Goal: Task Accomplishment & Management: Manage account settings

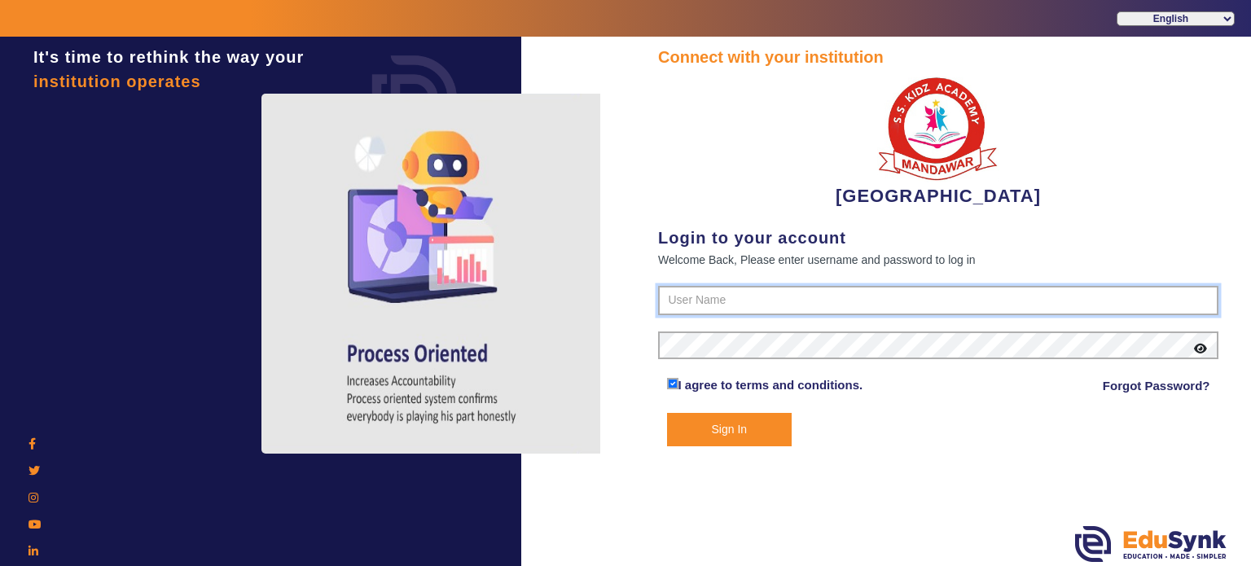
click at [725, 307] on input "text" at bounding box center [938, 300] width 561 height 29
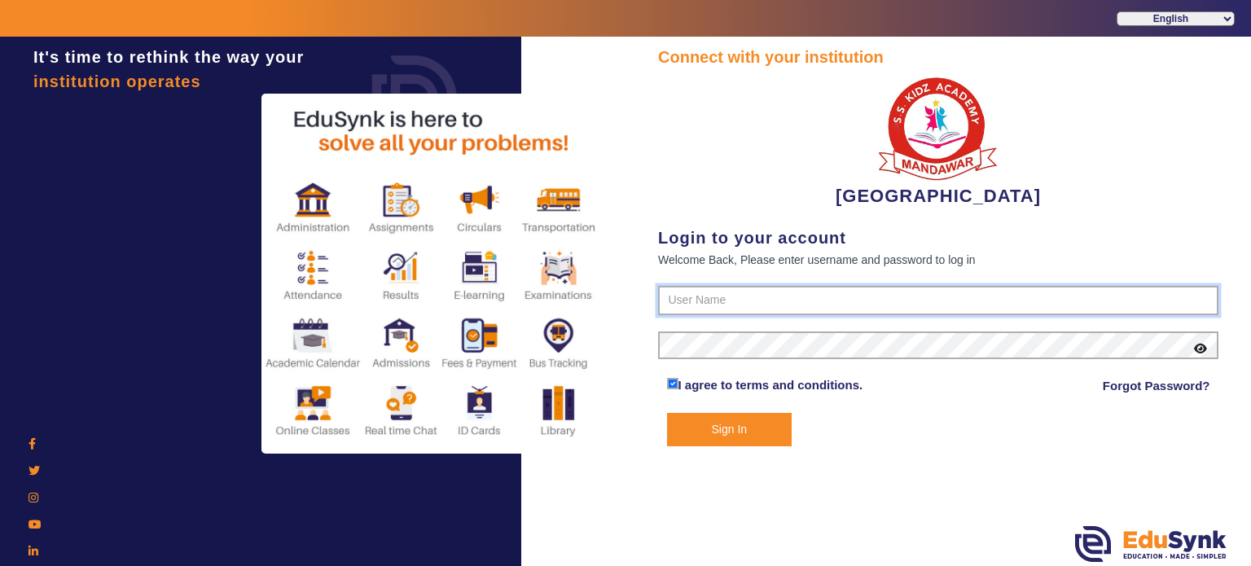
type input "9928895959"
click at [667, 413] on button "Sign In" at bounding box center [729, 429] width 125 height 33
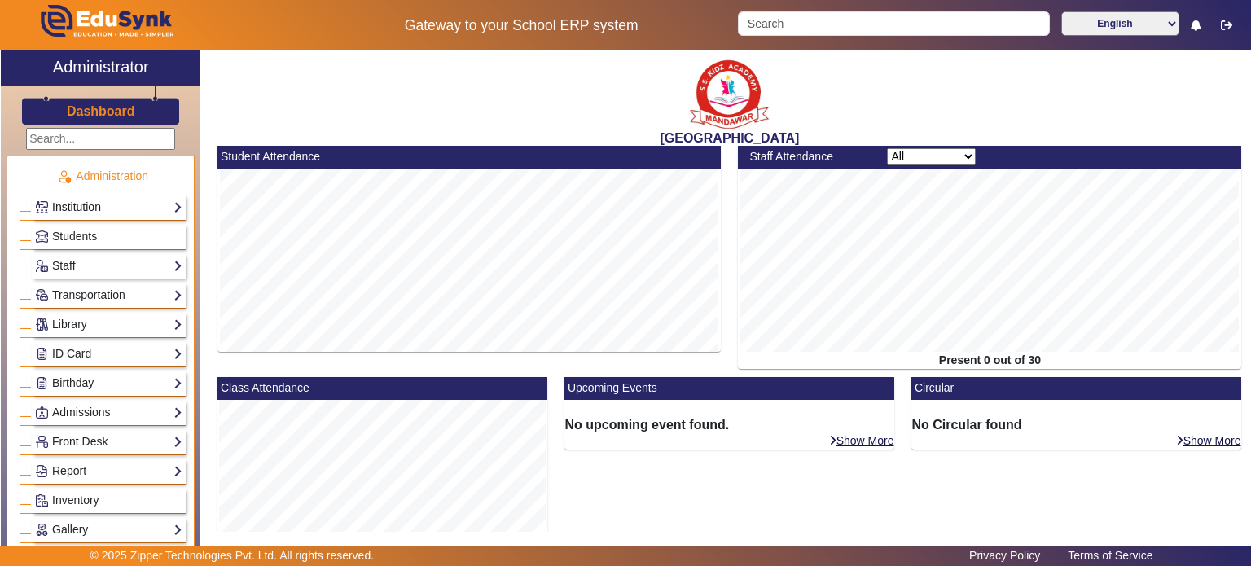
click at [112, 209] on link "Institution" at bounding box center [108, 207] width 147 height 19
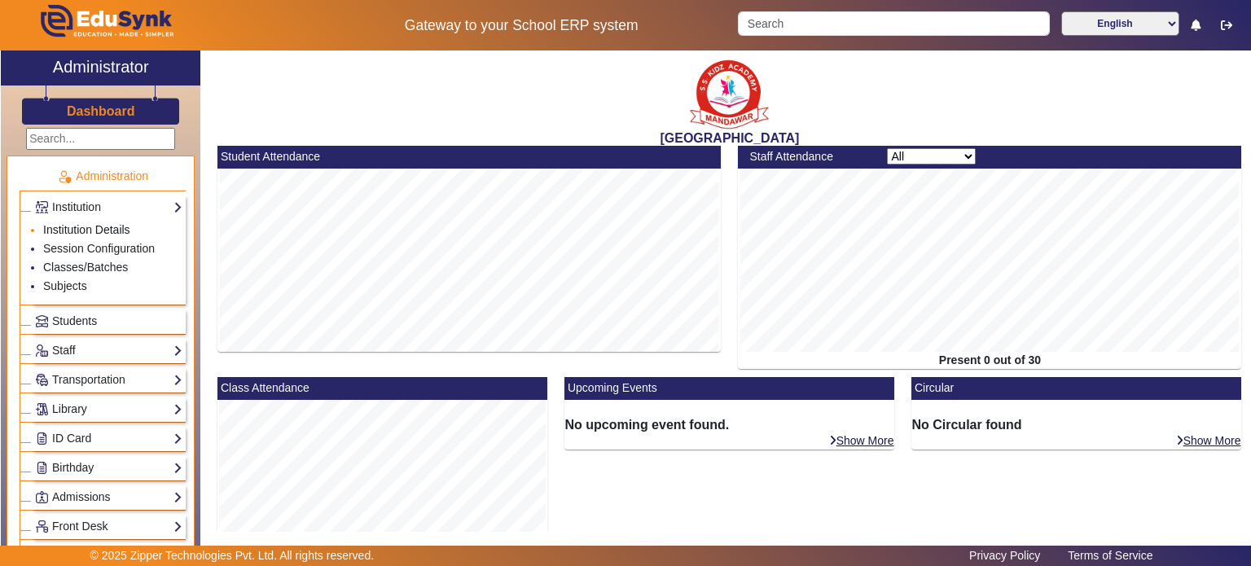
click at [101, 229] on link "Institution Details" at bounding box center [86, 229] width 87 height 13
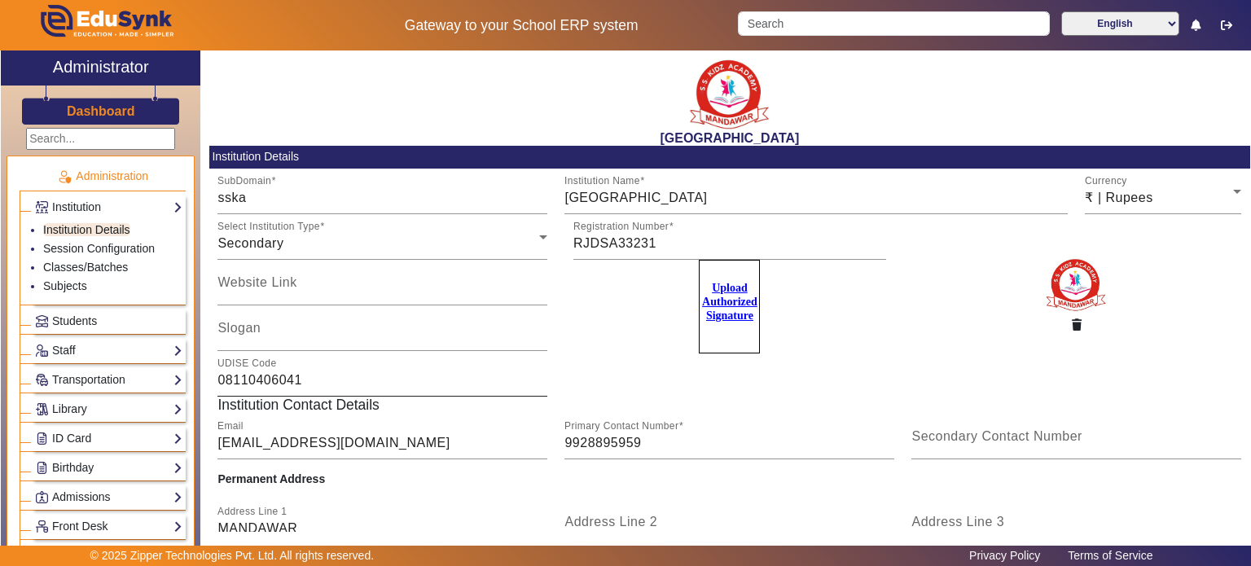
scroll to position [179, 0]
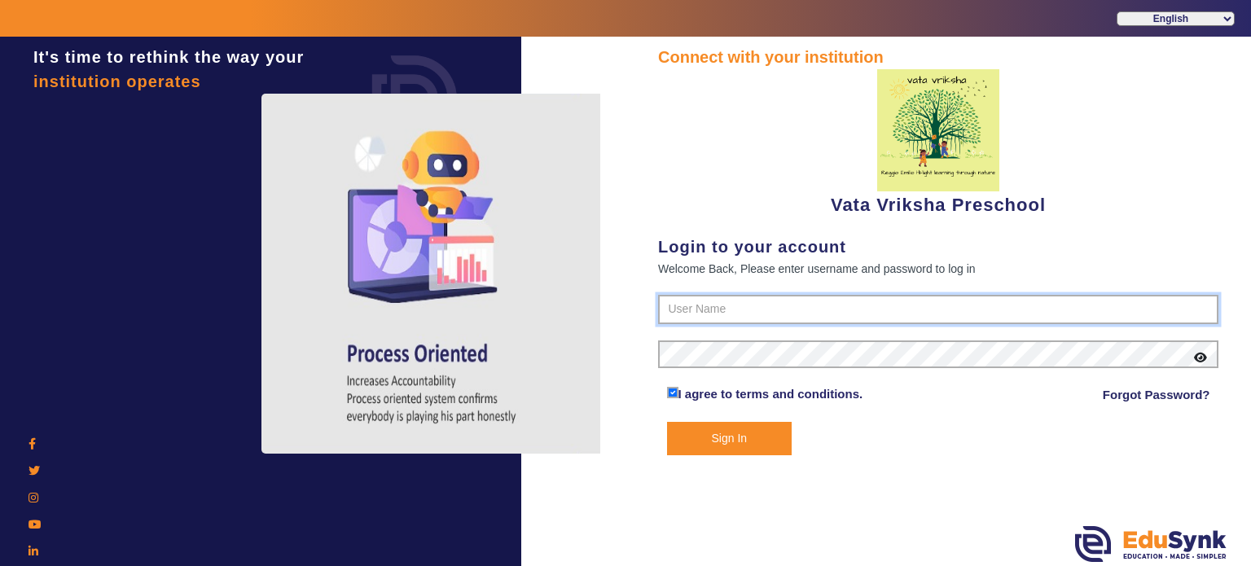
click at [704, 310] on input "text" at bounding box center [938, 309] width 561 height 29
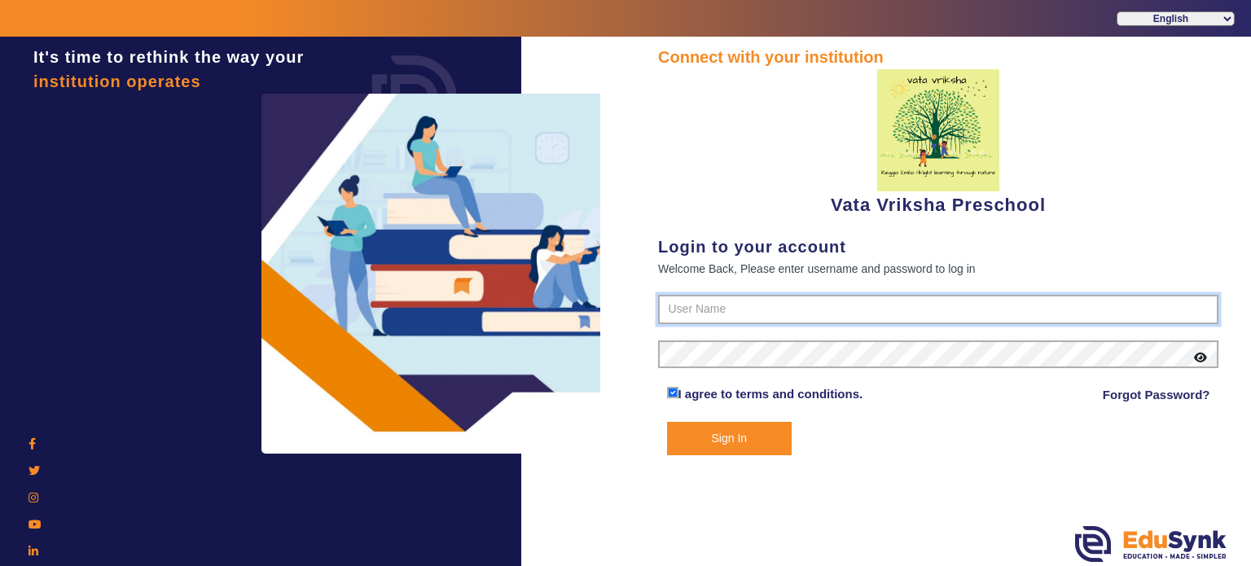
type input "7796657163"
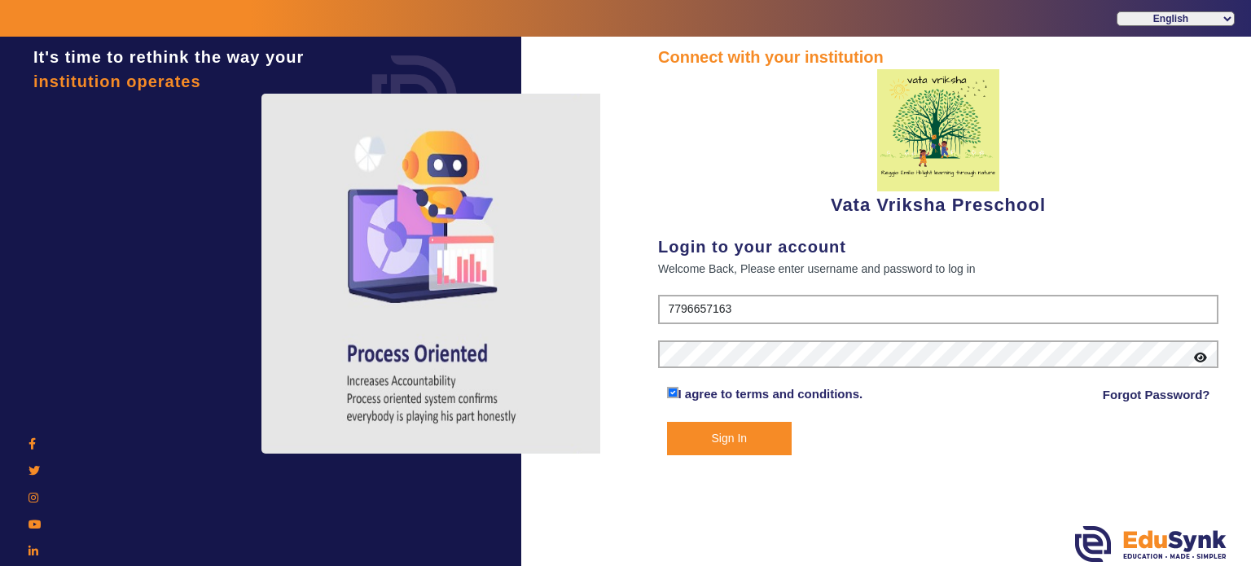
click at [743, 446] on button "Sign In" at bounding box center [729, 438] width 125 height 33
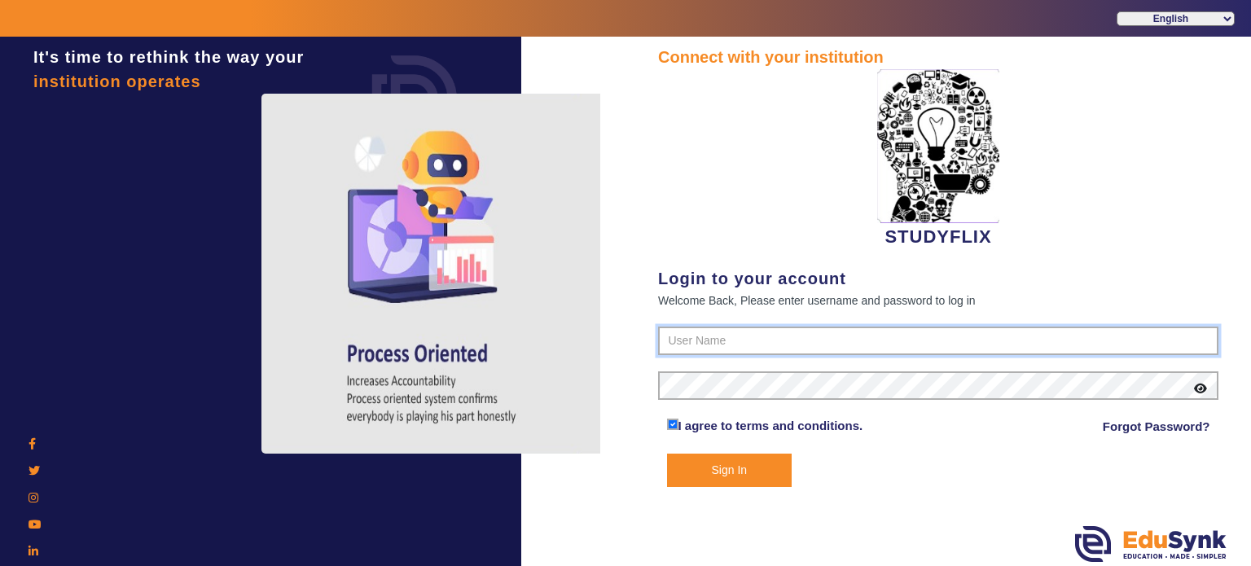
click at [718, 328] on input "text" at bounding box center [938, 341] width 561 height 29
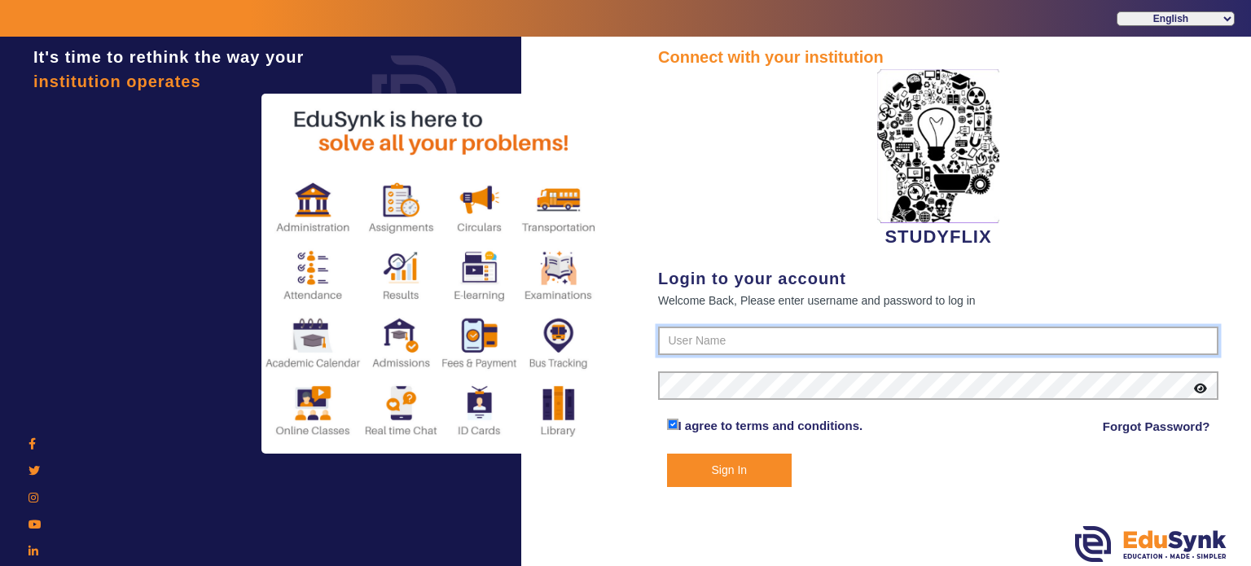
type input "6354922771"
click at [667, 454] on button "Sign In" at bounding box center [729, 470] width 125 height 33
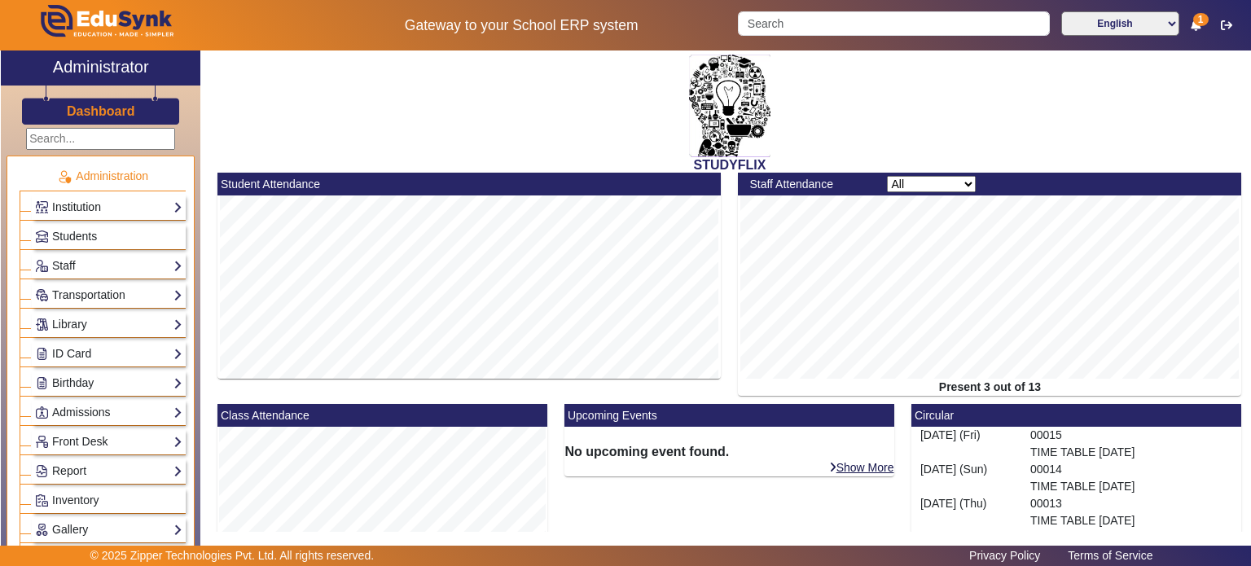
click at [99, 206] on link "Institution" at bounding box center [108, 207] width 147 height 19
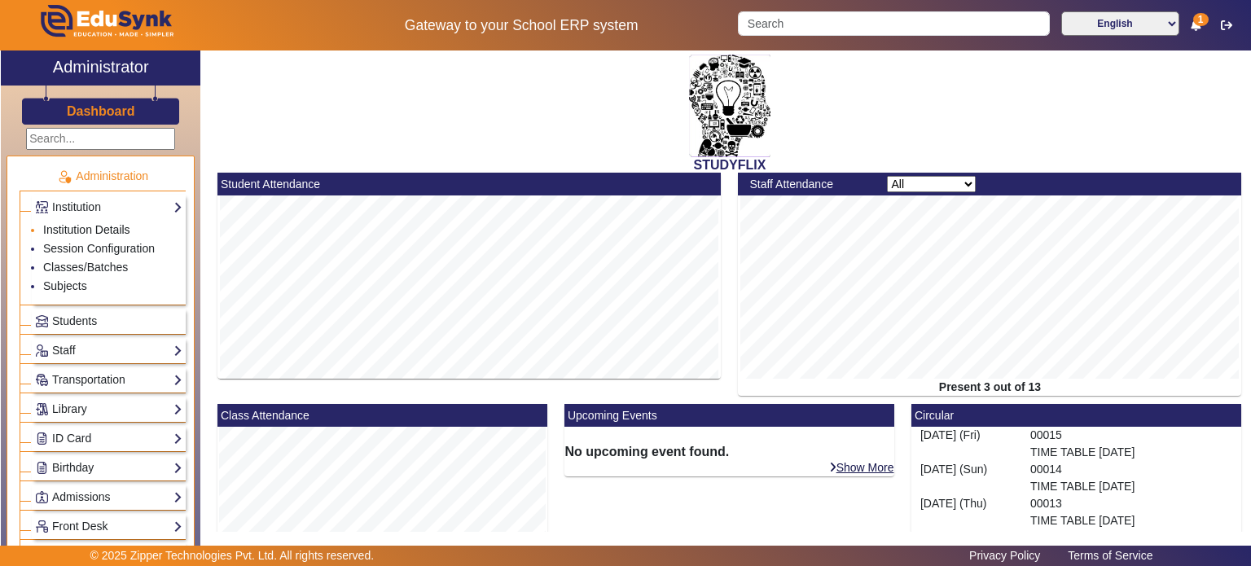
click at [87, 231] on link "Institution Details" at bounding box center [86, 229] width 87 height 13
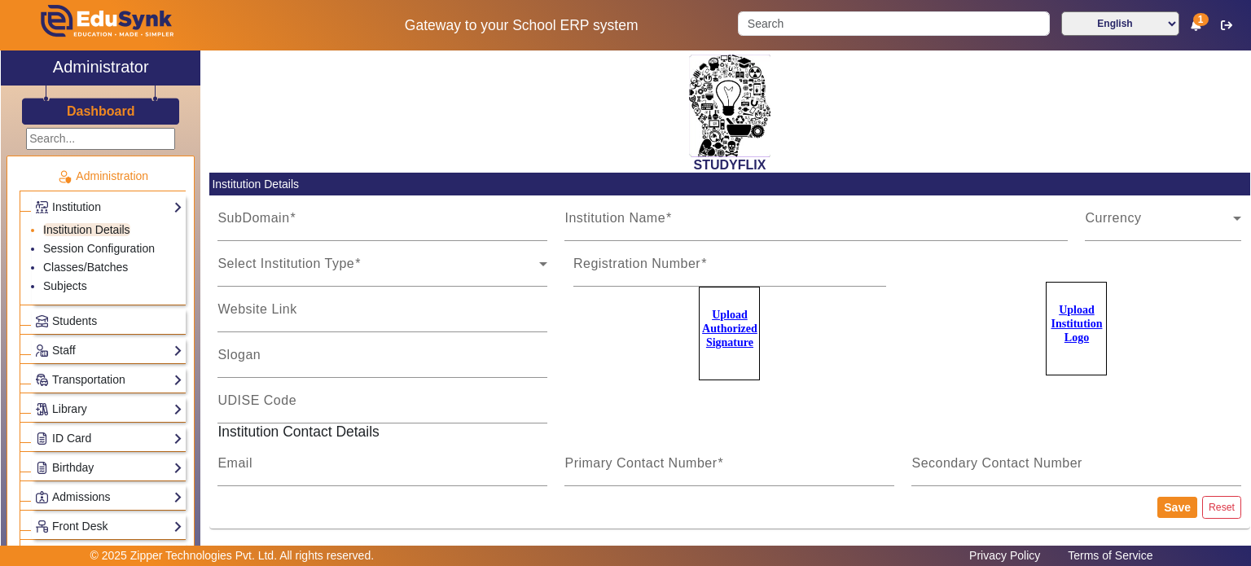
type input "StudyflixGJ"
type input "STUDYFLIX"
type input "Centre of Excellence"
type input "[EMAIL_ADDRESS][PERSON_NAME][DOMAIN_NAME]"
type input "6354922771"
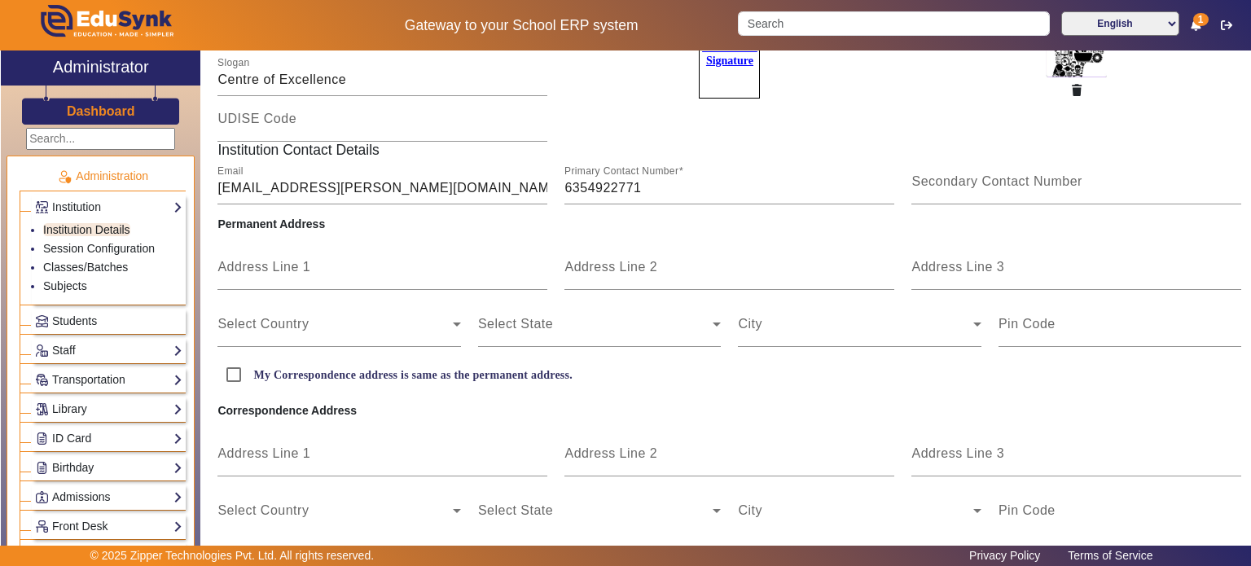
scroll to position [349, 0]
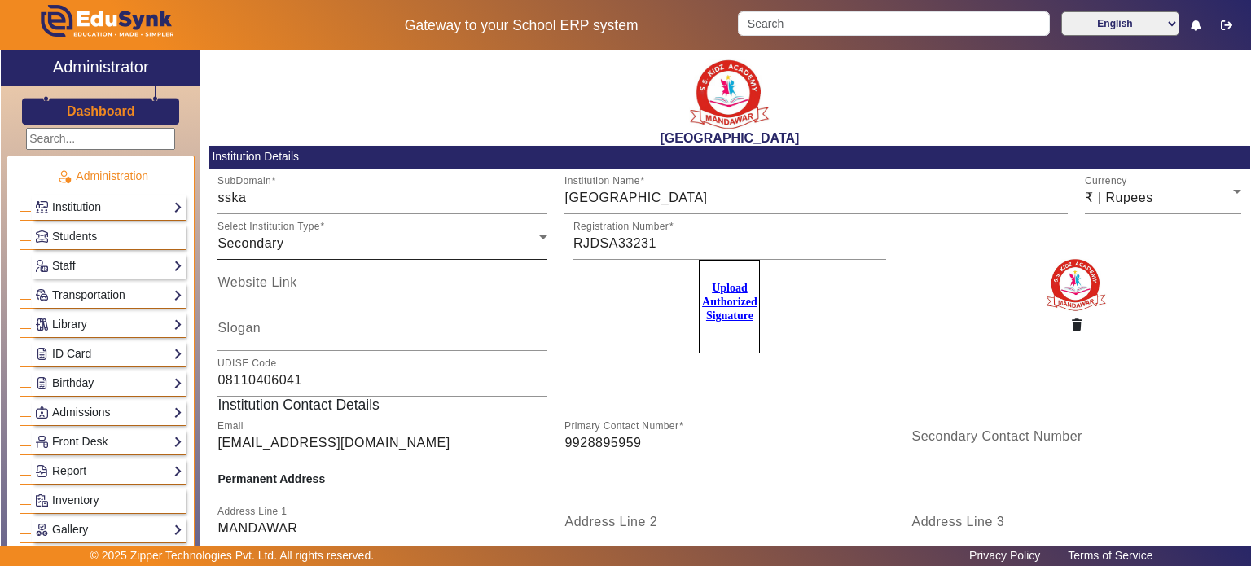
scroll to position [179, 0]
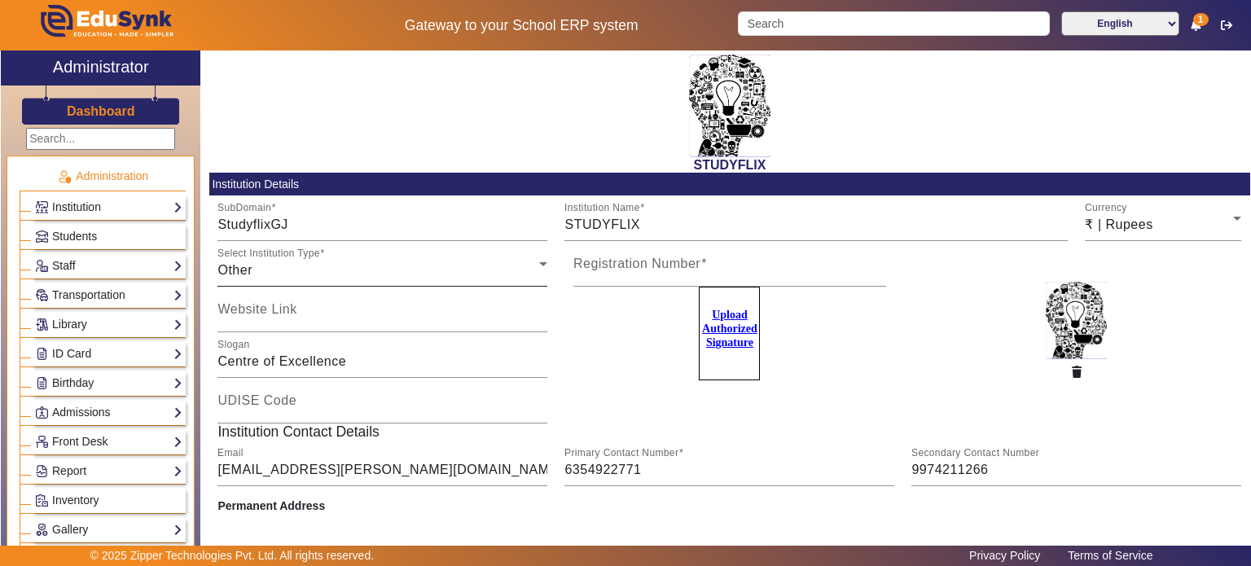
scroll to position [207, 0]
